Goal: Register for event/course

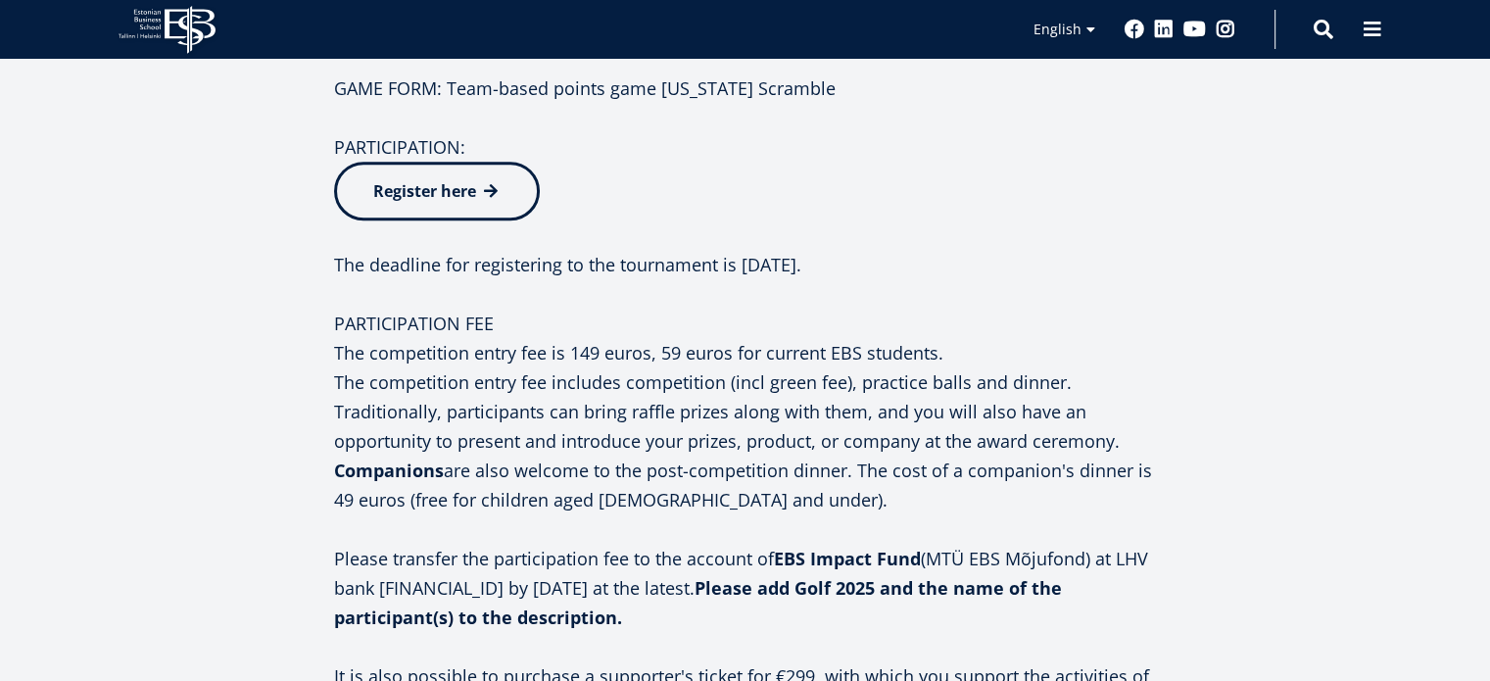
scroll to position [1531, 0]
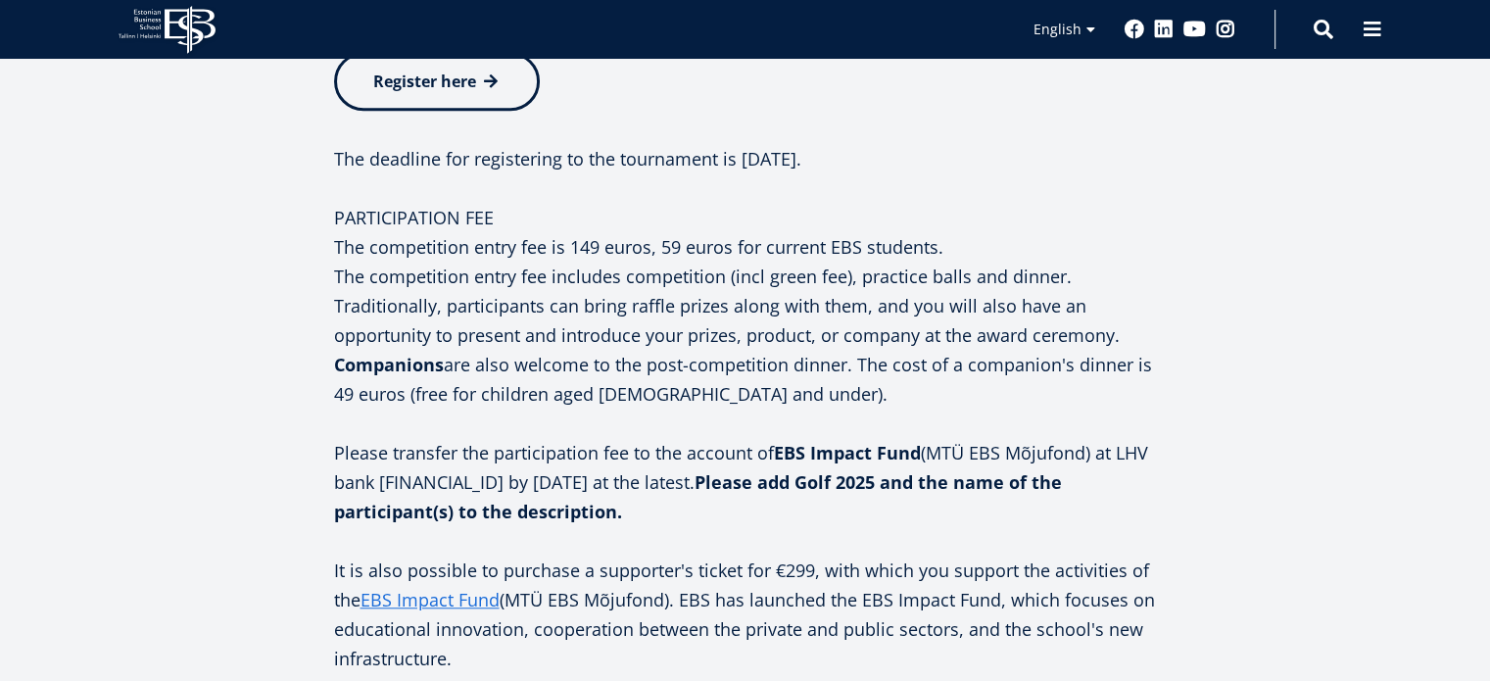
click at [415, 73] on span "Register here" at bounding box center [424, 82] width 103 height 22
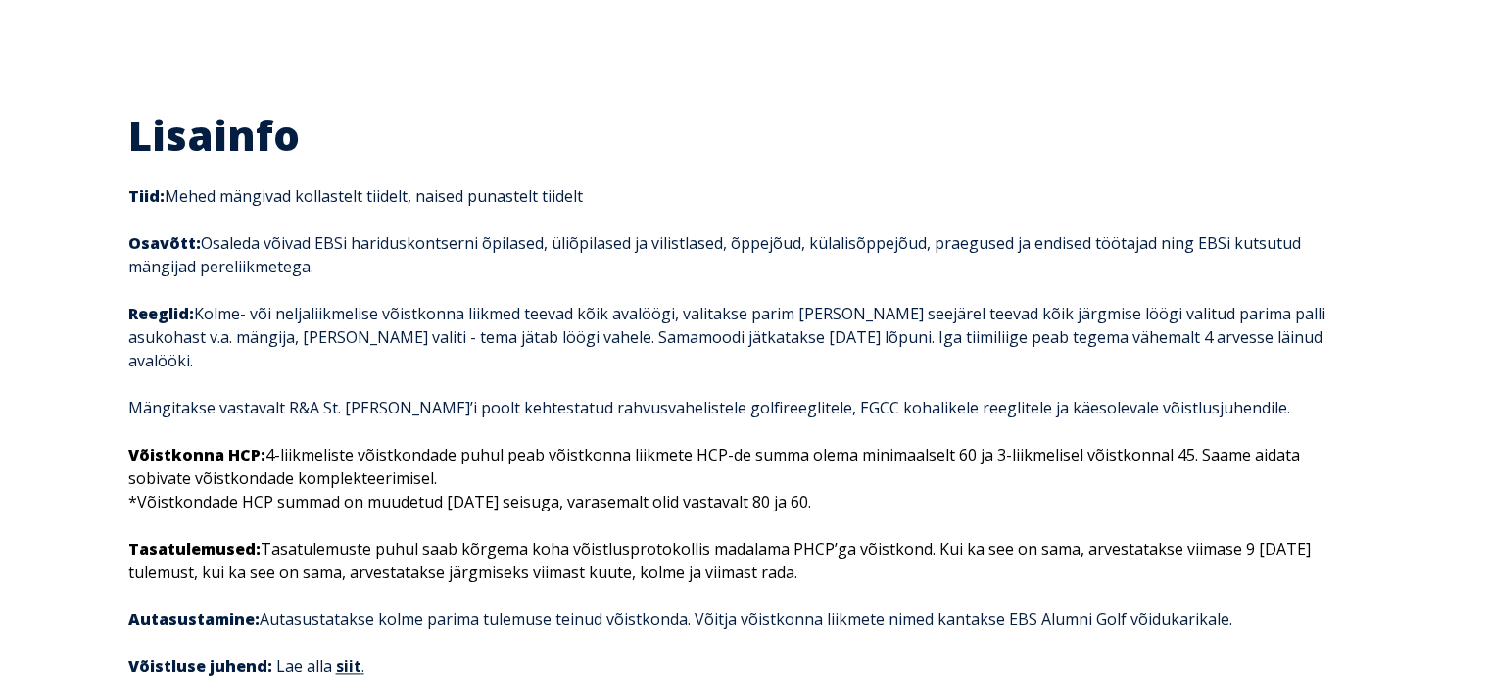
scroll to position [2352, 0]
click at [349, 657] on link "siit ." at bounding box center [349, 665] width 27 height 17
drag, startPoint x: 122, startPoint y: 170, endPoint x: 609, endPoint y: 177, distance: 487.0
click at [609, 177] on div "Lisainfo Tiid: Mehed mängivad kollastelt tiidelt, naised punastelt tiidelt Osav…" at bounding box center [746, 405] width 1274 height 593
click at [620, 183] on p "Tiid: Mehed mängivad kollastelt tiidelt, naised punastelt tiidelt" at bounding box center [745, 195] width 1235 height 24
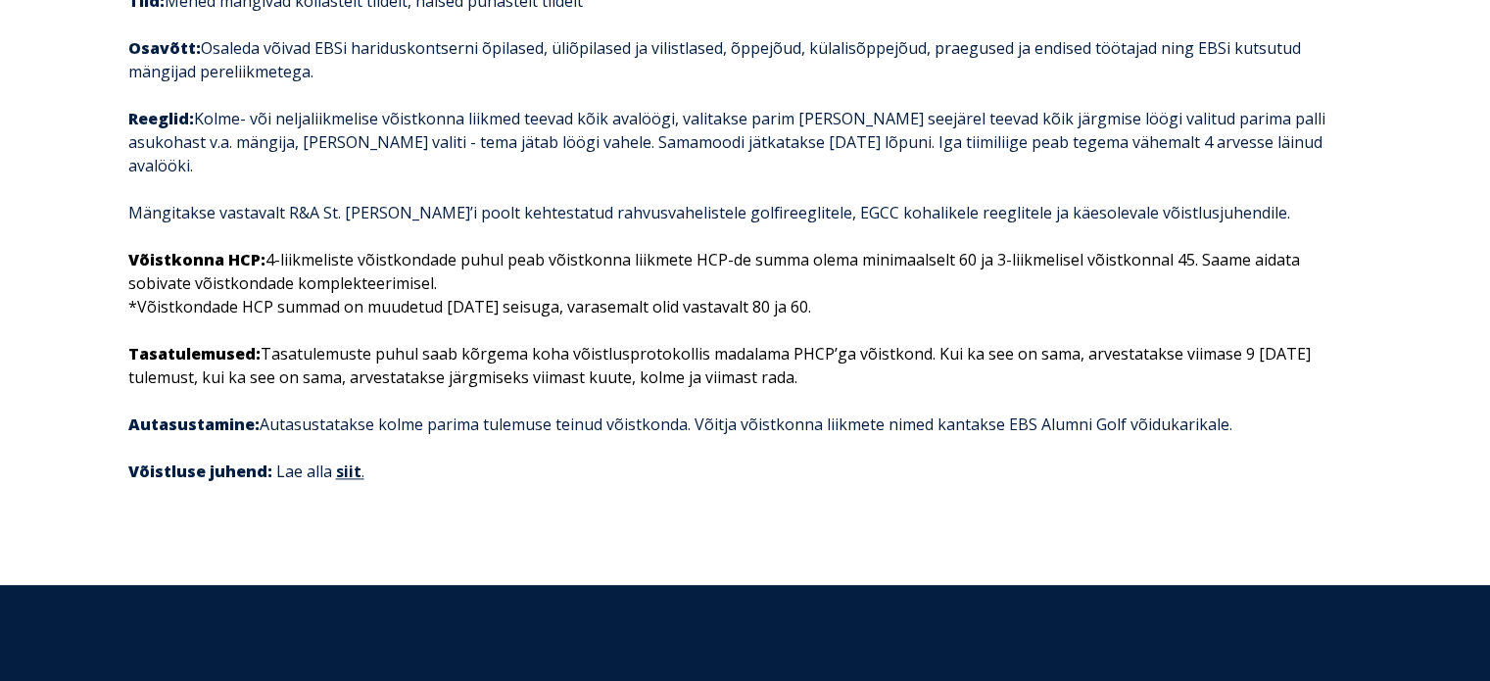
scroll to position [2548, 0]
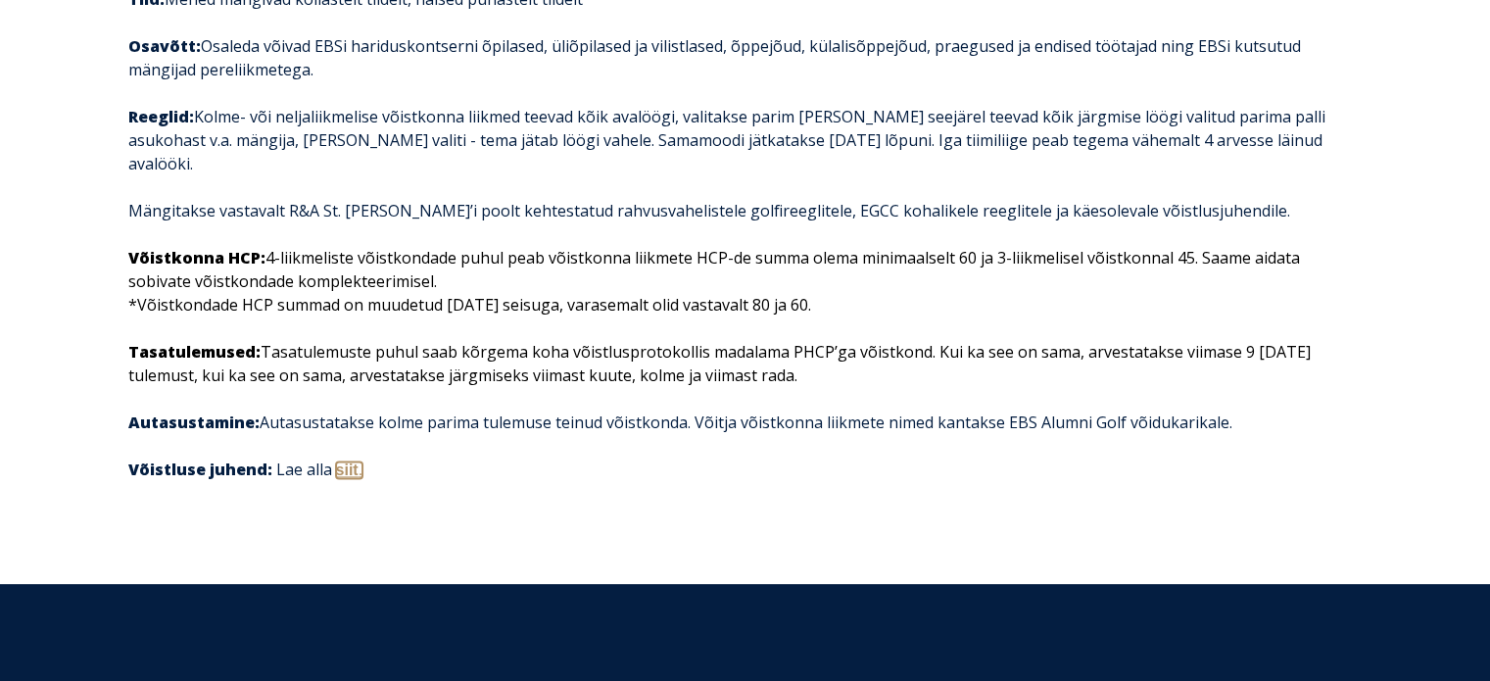
click at [344, 462] on link "siit ." at bounding box center [349, 470] width 27 height 17
